Goal: Information Seeking & Learning: Learn about a topic

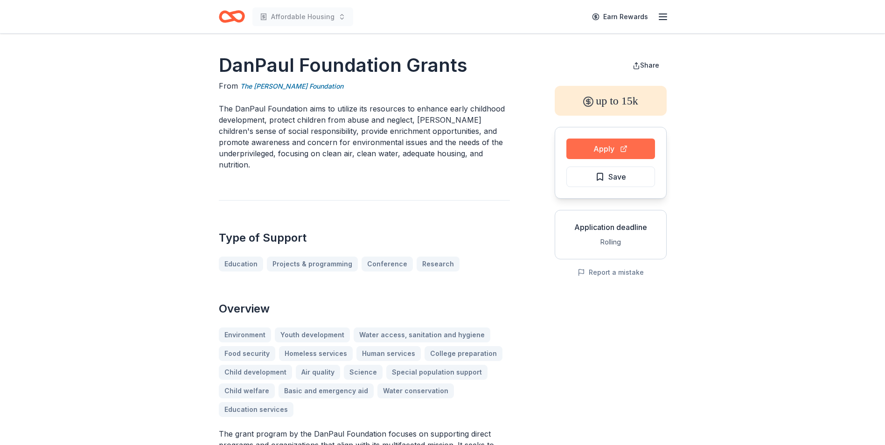
scroll to position [47, 0]
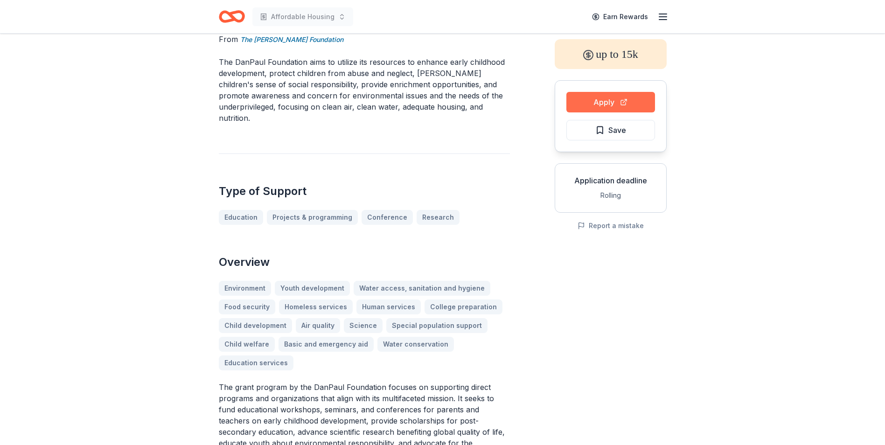
click at [628, 102] on button "Apply" at bounding box center [610, 102] width 89 height 21
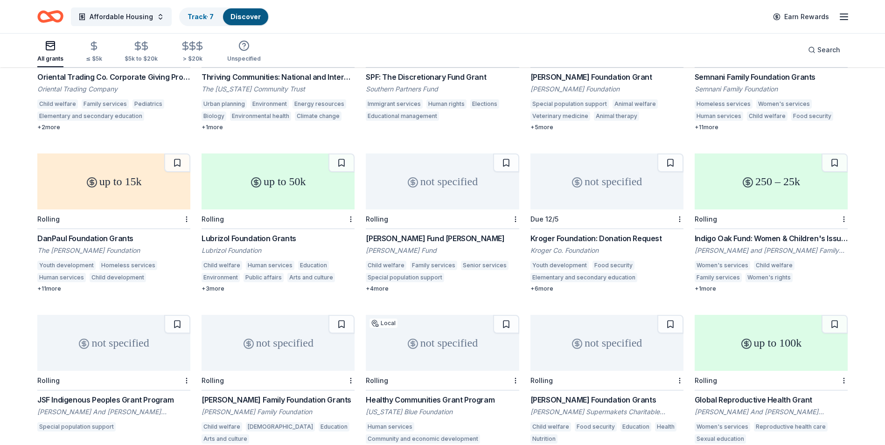
scroll to position [6159, 0]
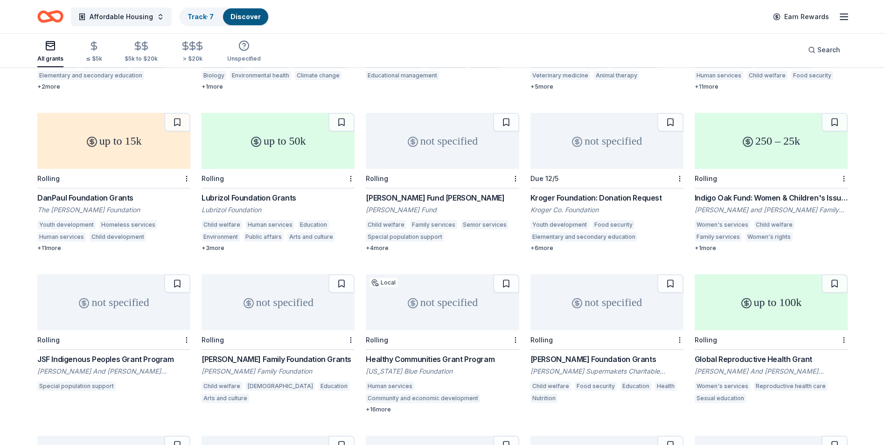
click at [286, 199] on div "Lubrizol Foundation Grants" at bounding box center [277, 197] width 153 height 11
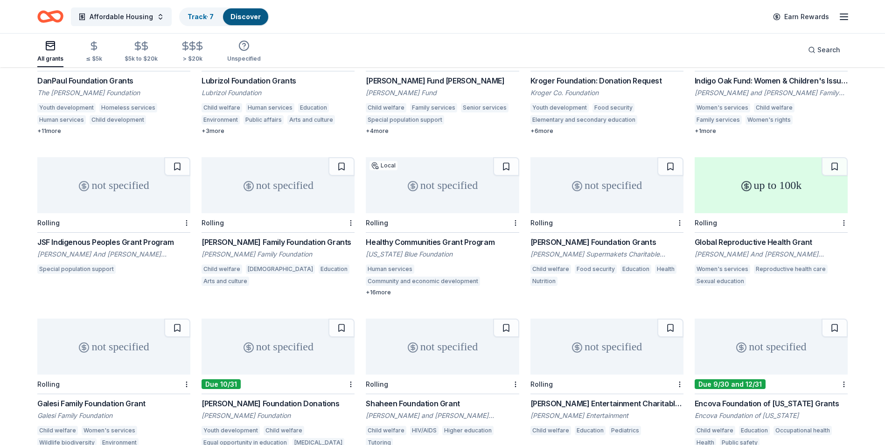
scroll to position [6299, 0]
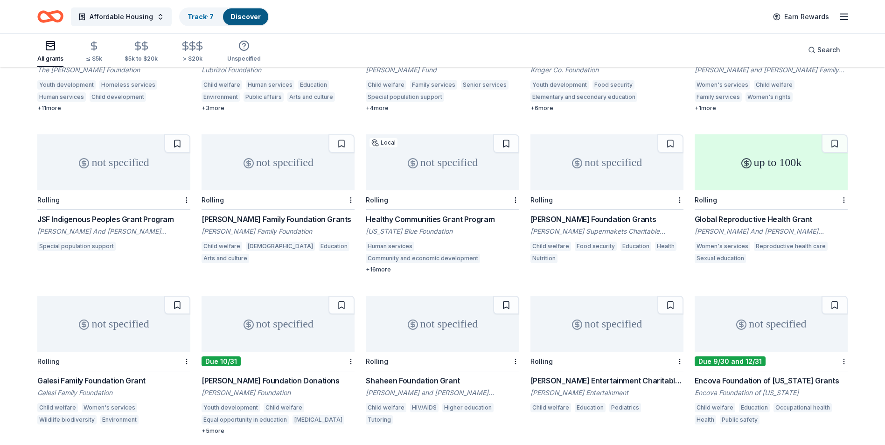
click at [127, 221] on div "JSF Indigenous Peoples Grant Program" at bounding box center [113, 219] width 153 height 11
click at [593, 219] on div "Shaw's Foundation Grants" at bounding box center [606, 219] width 153 height 11
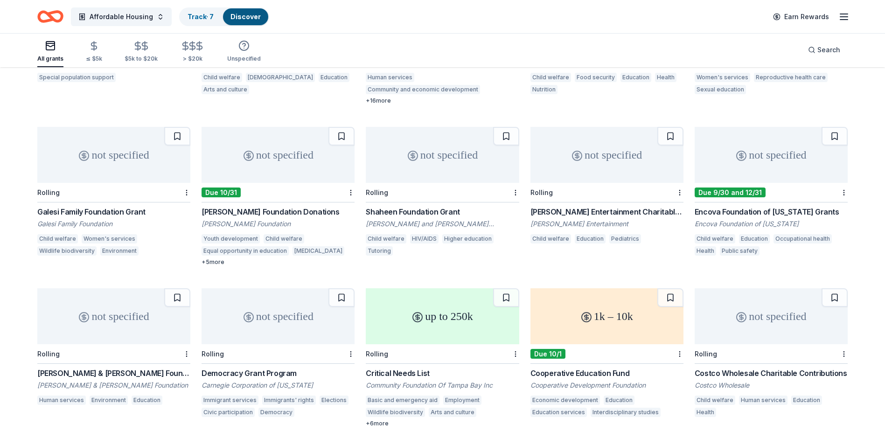
scroll to position [6486, 0]
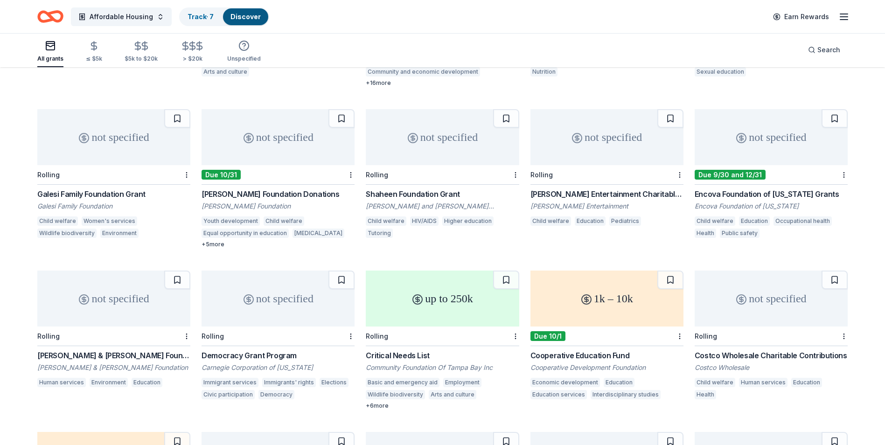
click at [98, 195] on div "Galesi Family Foundation Grant" at bounding box center [113, 193] width 153 height 11
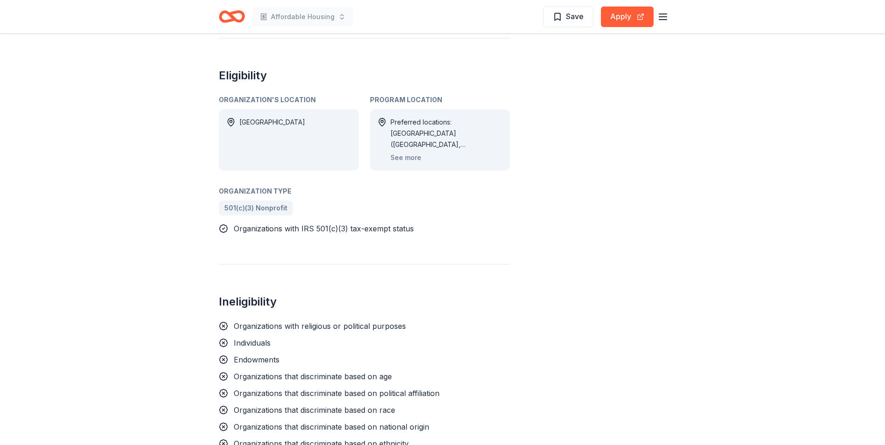
scroll to position [420, 0]
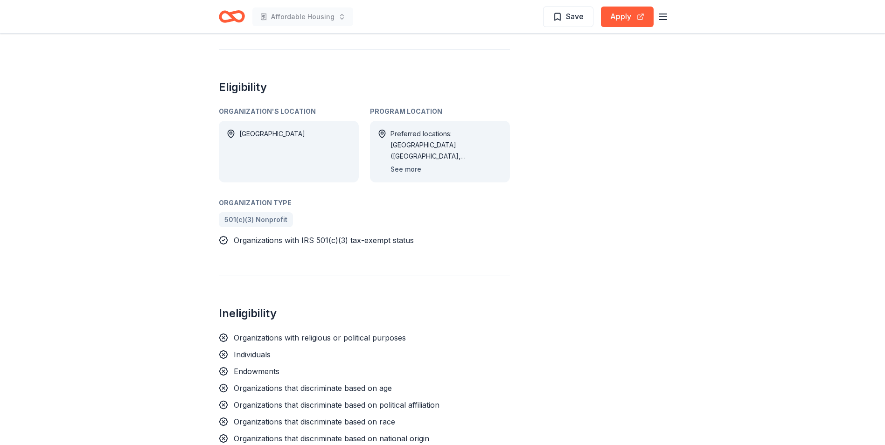
click at [409, 171] on button "See more" at bounding box center [405, 169] width 31 height 11
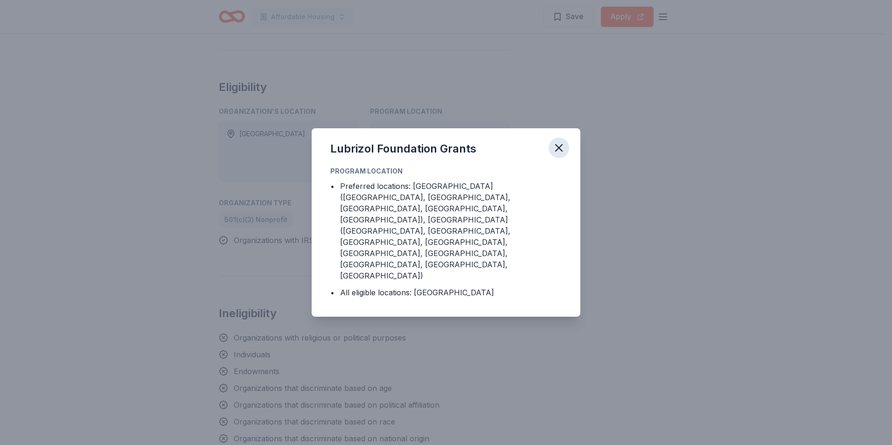
click at [560, 151] on icon "button" at bounding box center [558, 148] width 7 height 7
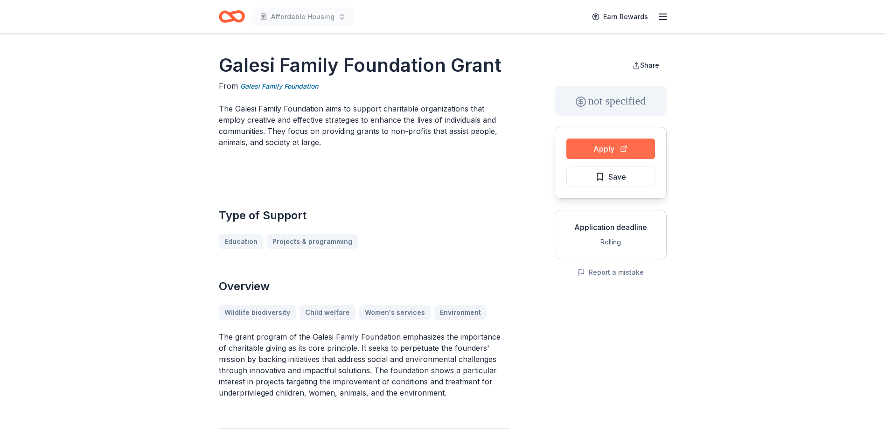
click at [622, 154] on button "Apply" at bounding box center [610, 148] width 89 height 21
